Goal: Use online tool/utility: Utilize a website feature to perform a specific function

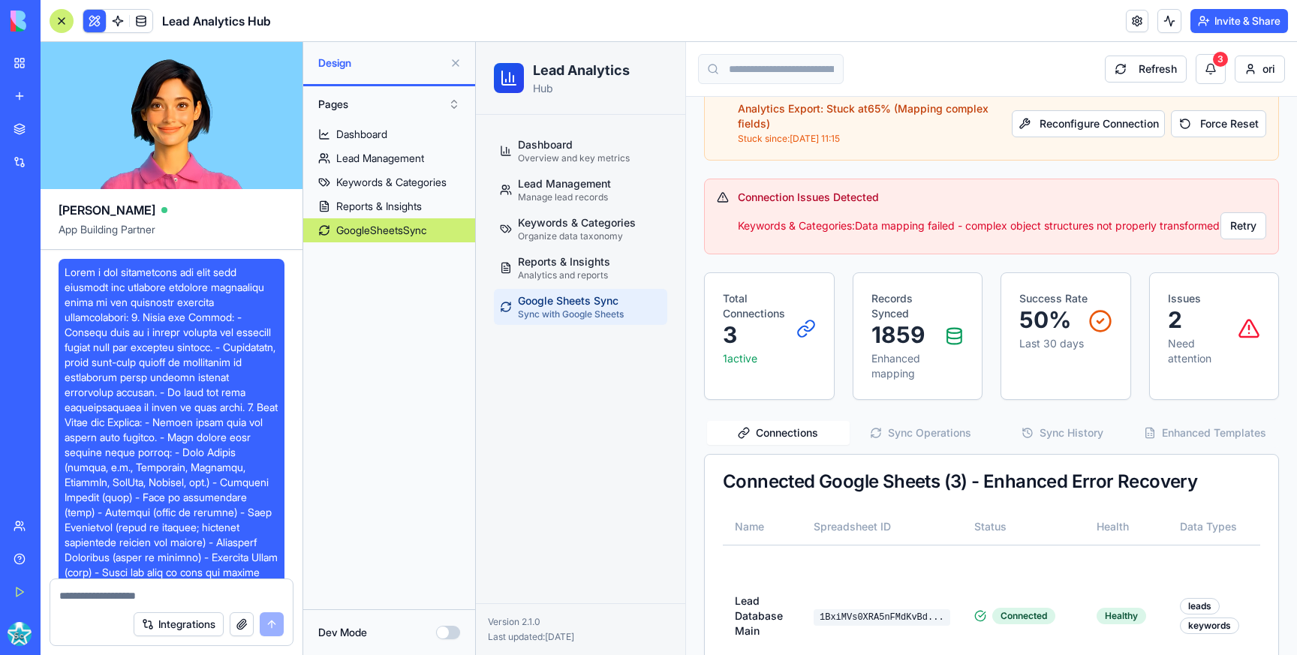
scroll to position [4033, 2]
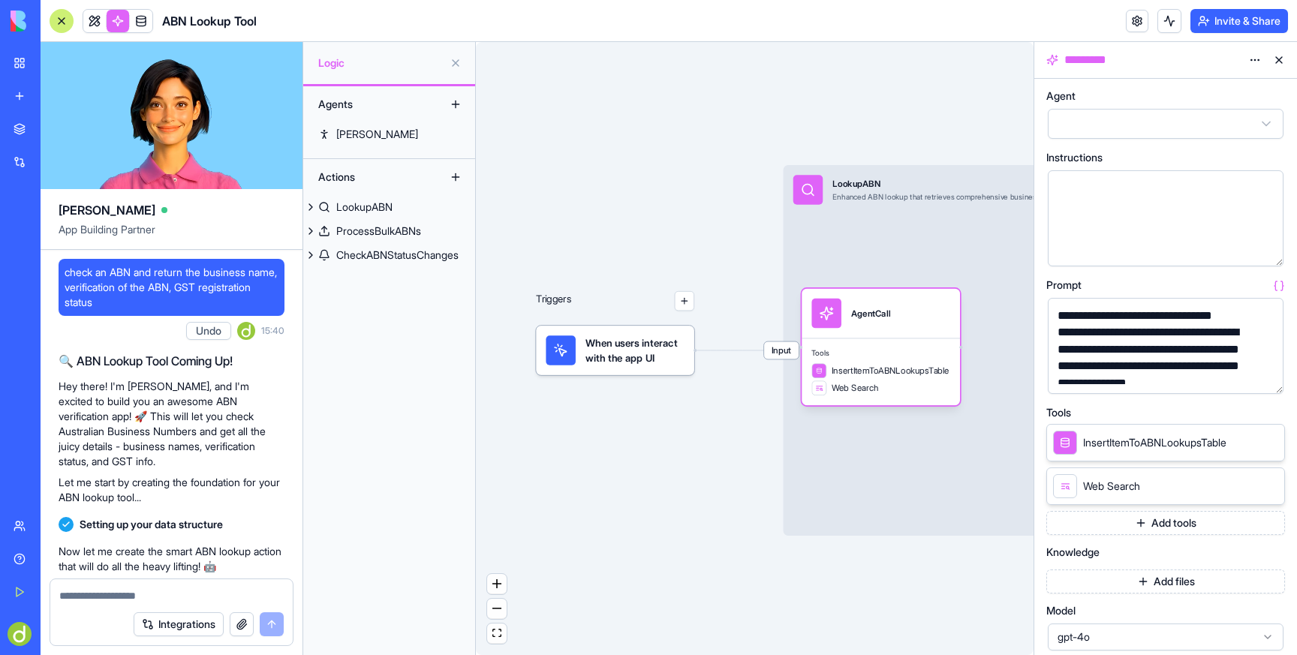
scroll to position [310, 0]
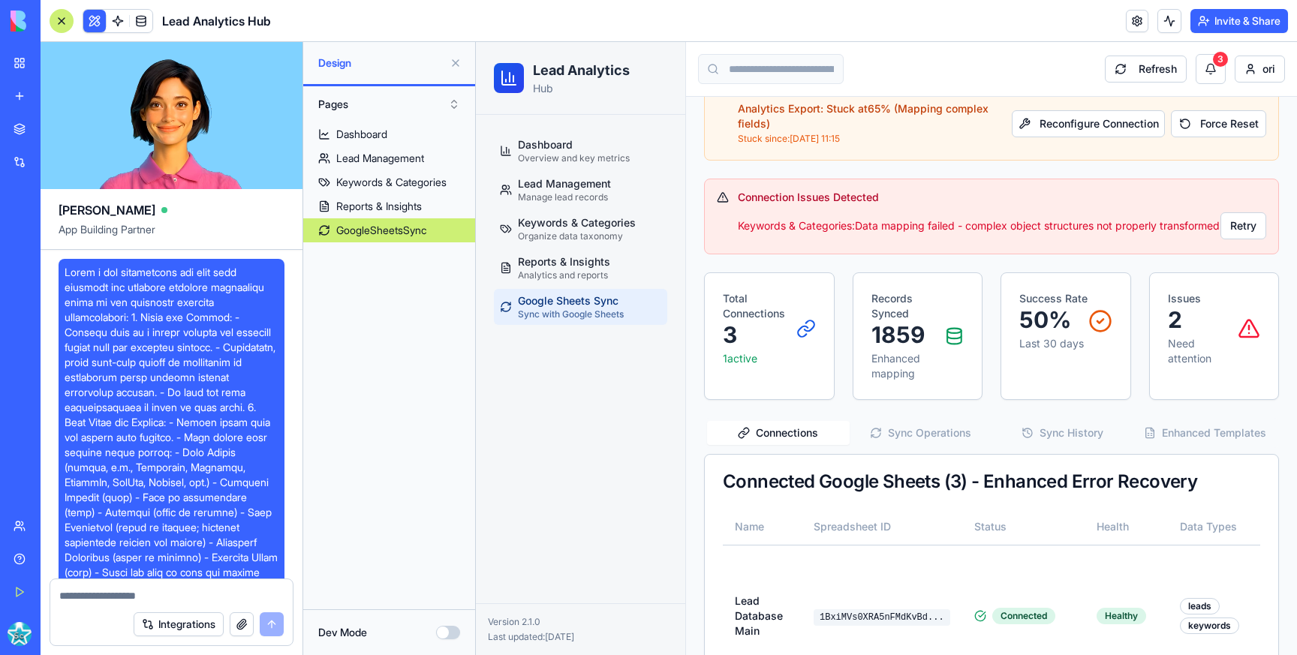
scroll to position [4033, 2]
